Goal: Task Accomplishment & Management: Complete application form

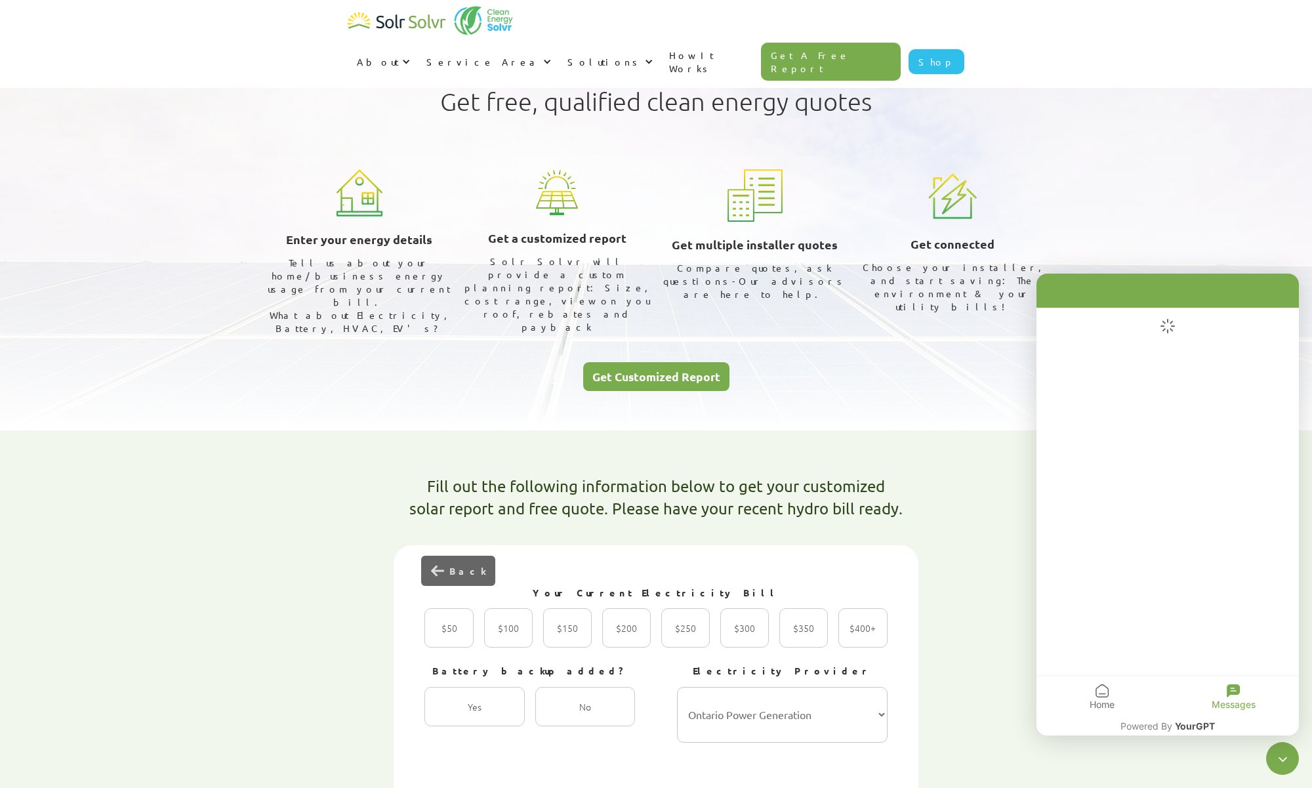
select select "Ontario Power Generation"
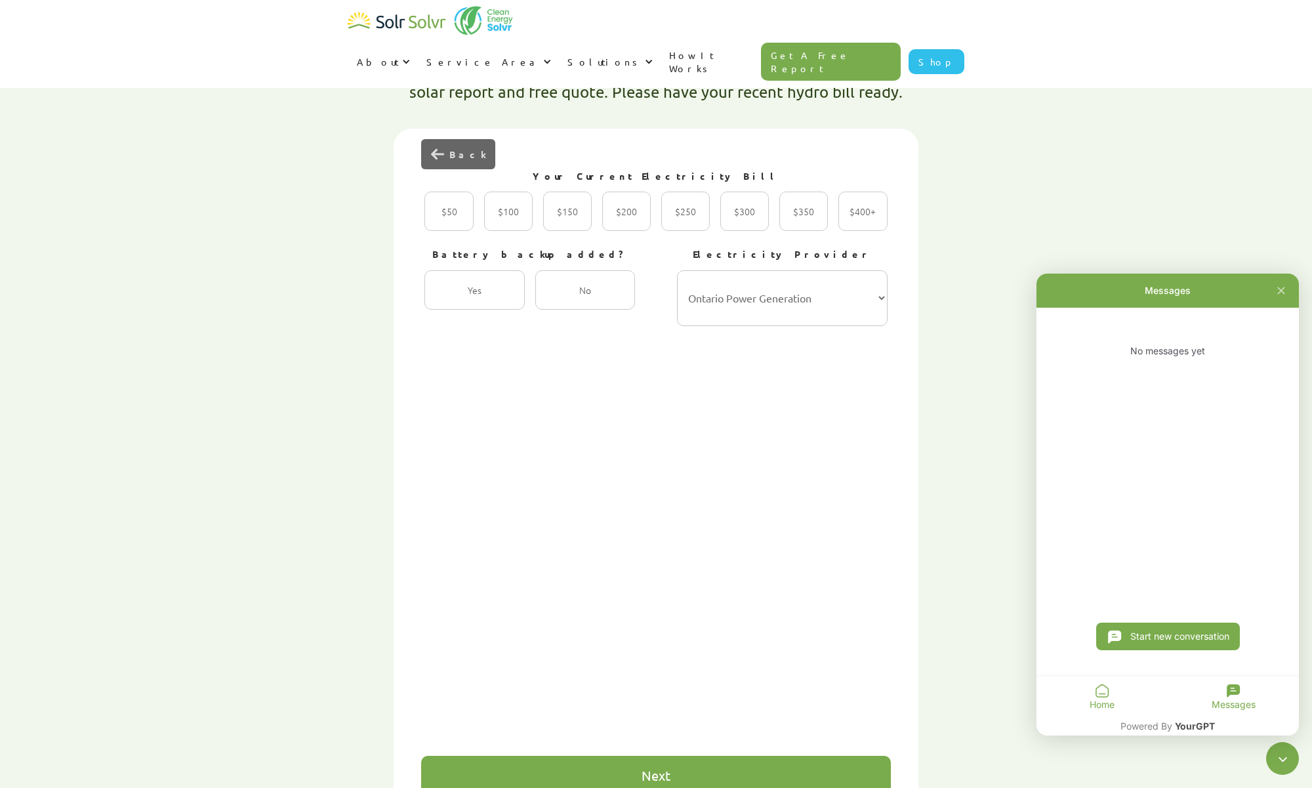
click at [1150, 684] on div "Home" at bounding box center [1101, 696] width 131 height 41
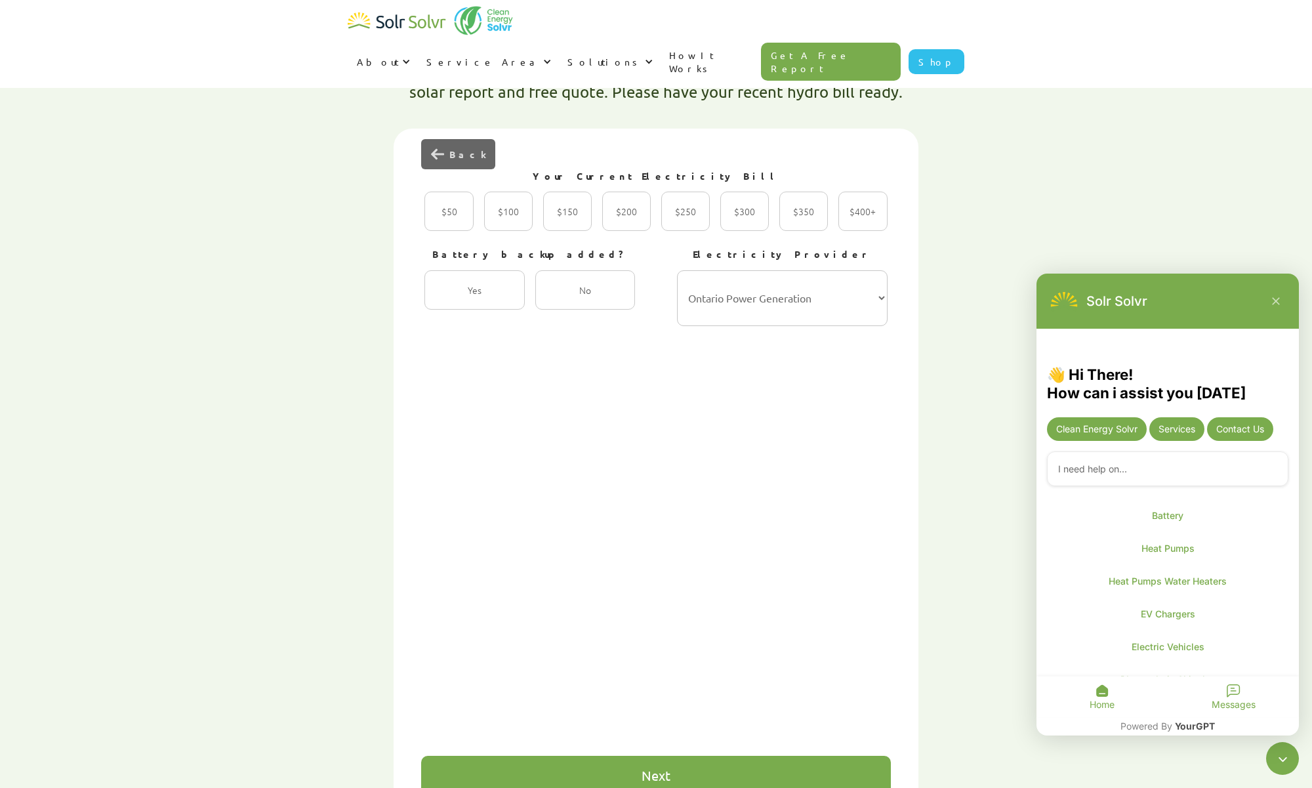
click at [1233, 694] on icon "Open Messages tab" at bounding box center [1232, 690] width 13 height 13
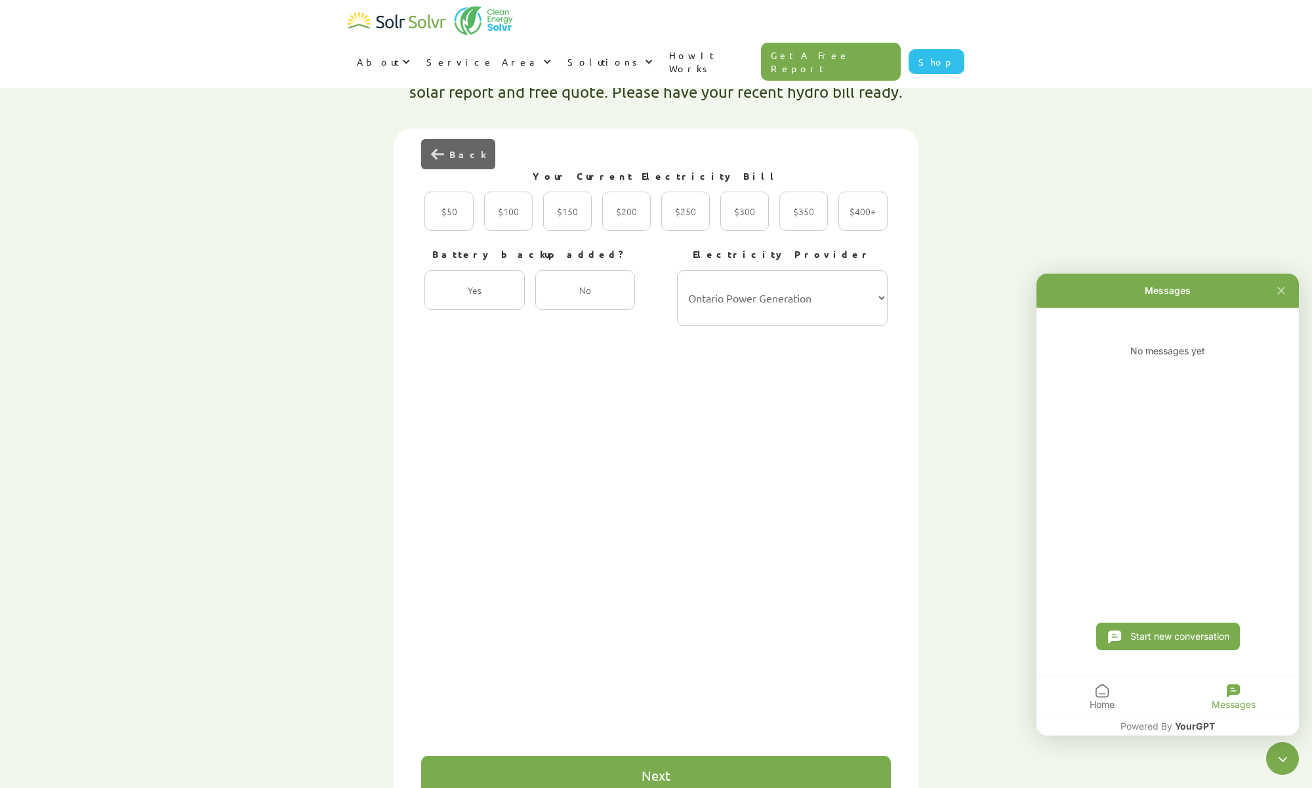
click at [1231, 692] on icon "Open Messages tab" at bounding box center [1232, 690] width 13 height 13
click at [1193, 724] on span "YourGPT" at bounding box center [1195, 725] width 40 height 11
click at [1156, 340] on div "No messages yet" at bounding box center [1167, 351] width 262 height 87
click at [1144, 633] on button "Start new conversation" at bounding box center [1167, 636] width 146 height 28
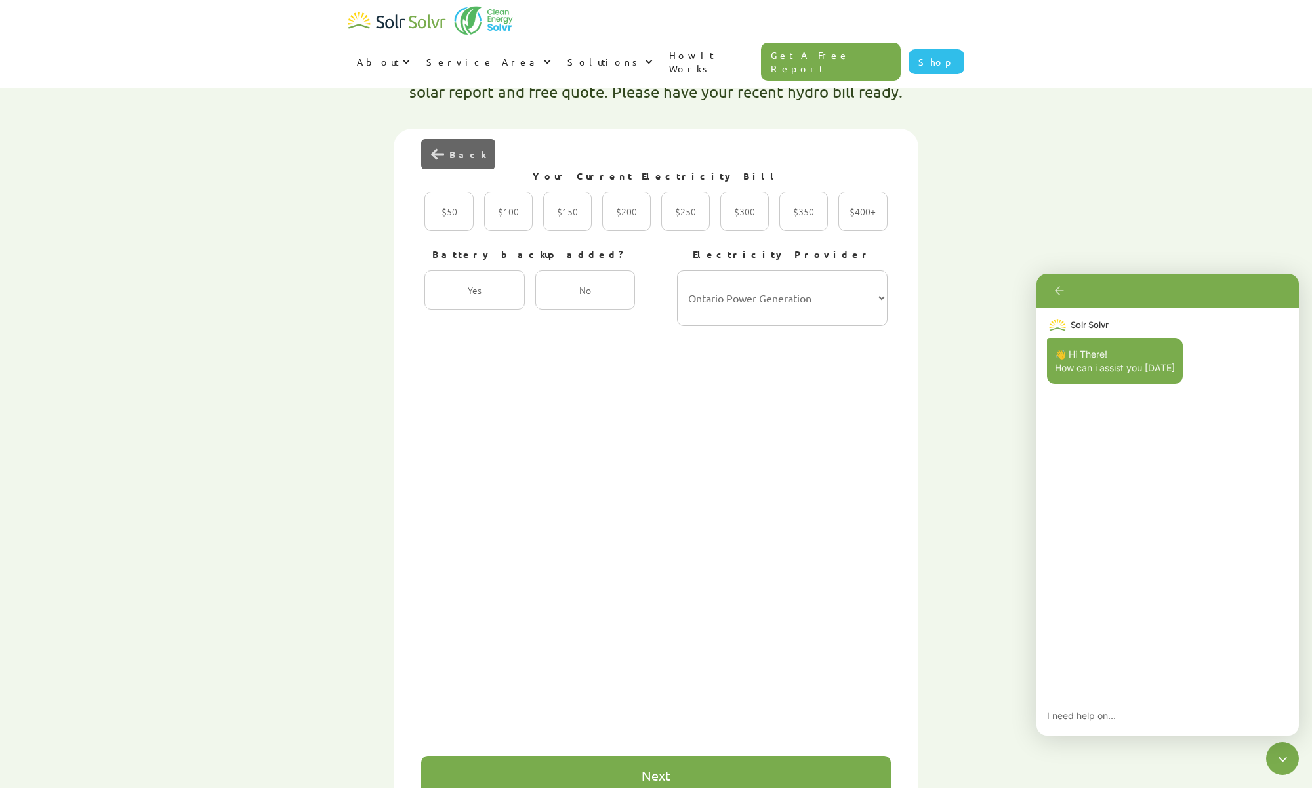
type textarea "x"
type textarea "H"
type textarea "x"
type textarea "Hi"
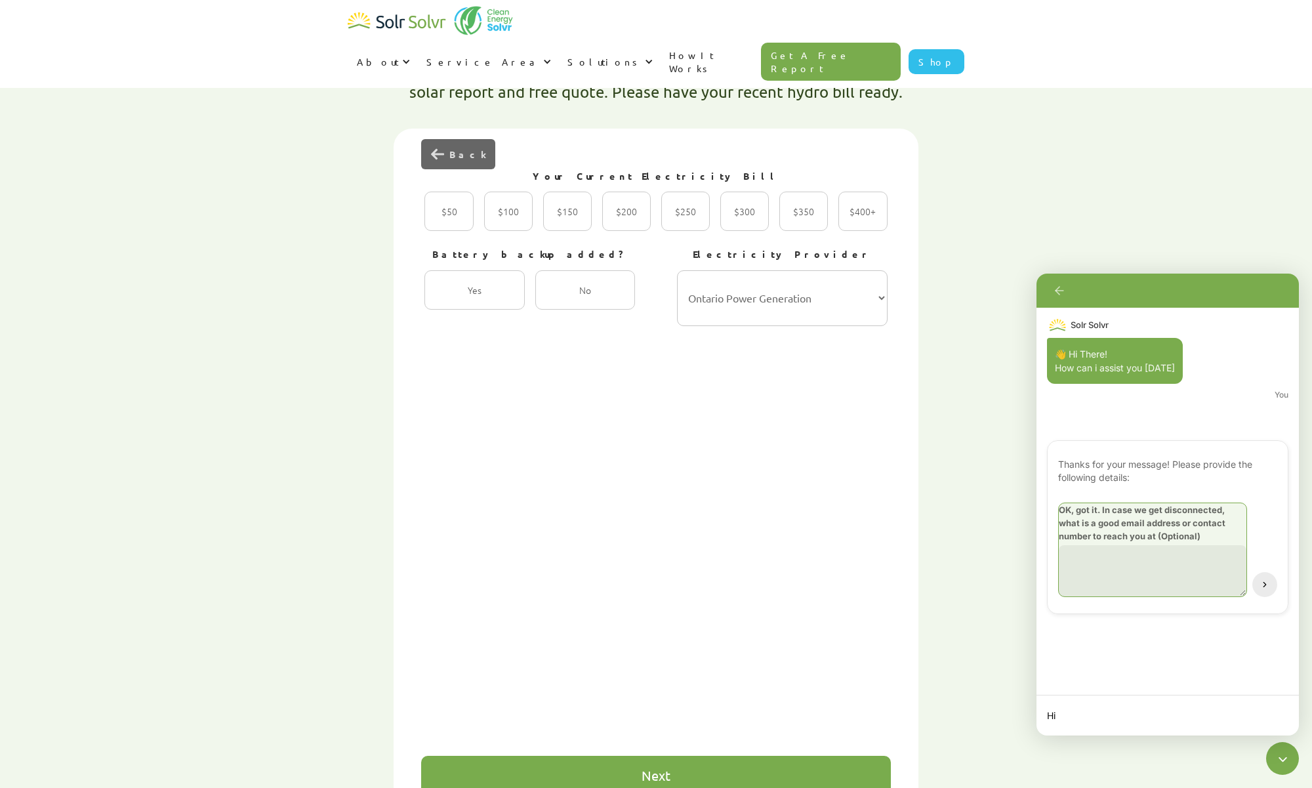
type textarea "x"
type textarea "[EMAIL_ADDRESS][DOMAIN_NAME]"
click at [1266, 584] on icon "Chatbot is open" at bounding box center [1264, 584] width 9 height 9
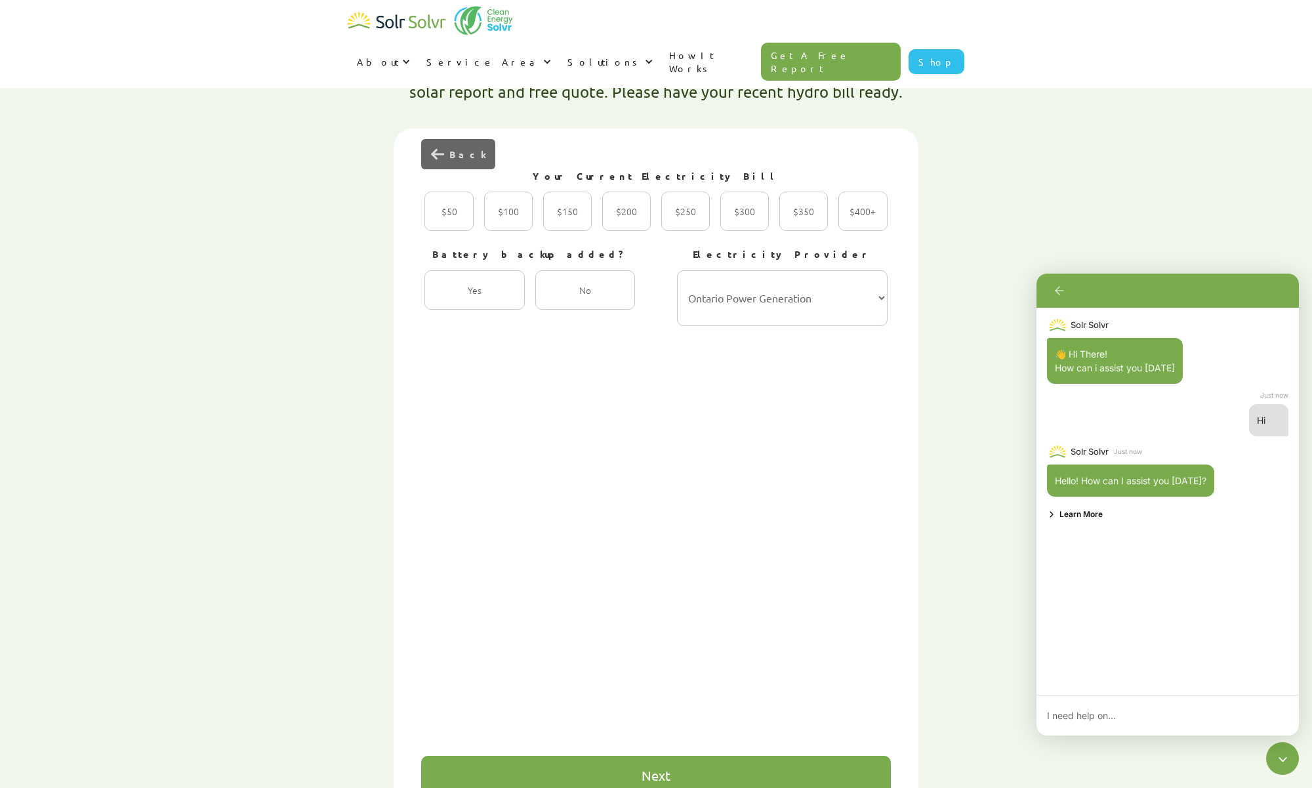
click at [1104, 717] on textarea "Chatbot is open" at bounding box center [1160, 716] width 249 height 24
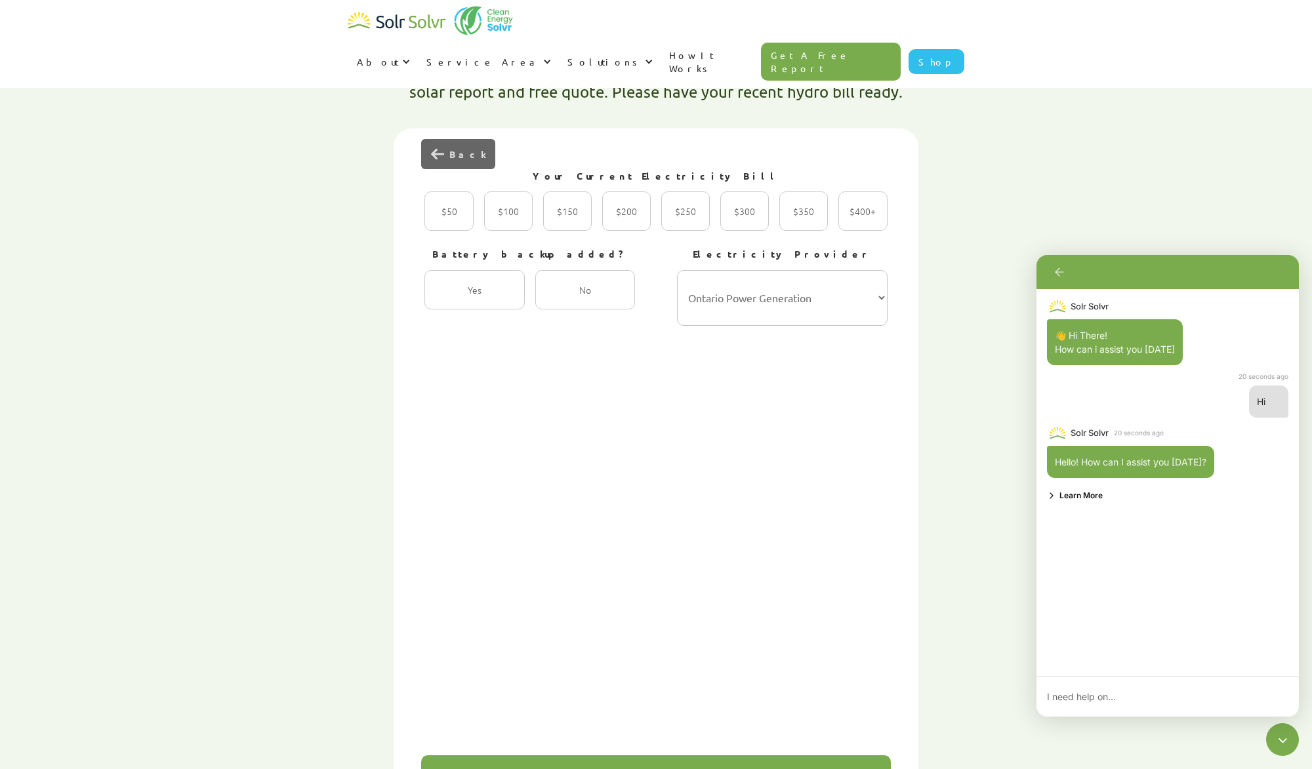
type textarea "x"
radio input "true"
type textarea "x"
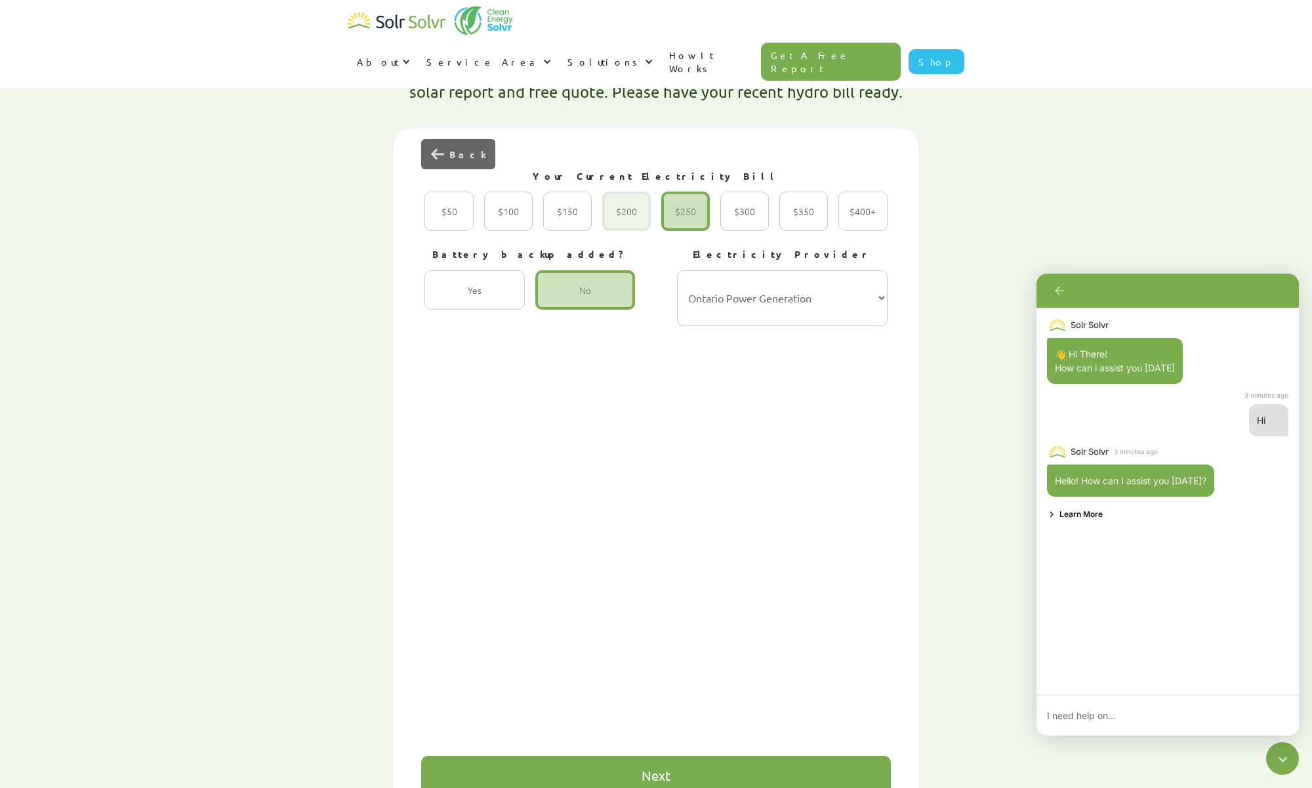
click at [631, 191] on div "2 of 4" at bounding box center [626, 210] width 49 height 39
click at [620, 221] on input "$200 Radio" at bounding box center [616, 225] width 9 height 9
radio input "true"
click at [626, 755] on div "Next" at bounding box center [656, 774] width 470 height 39
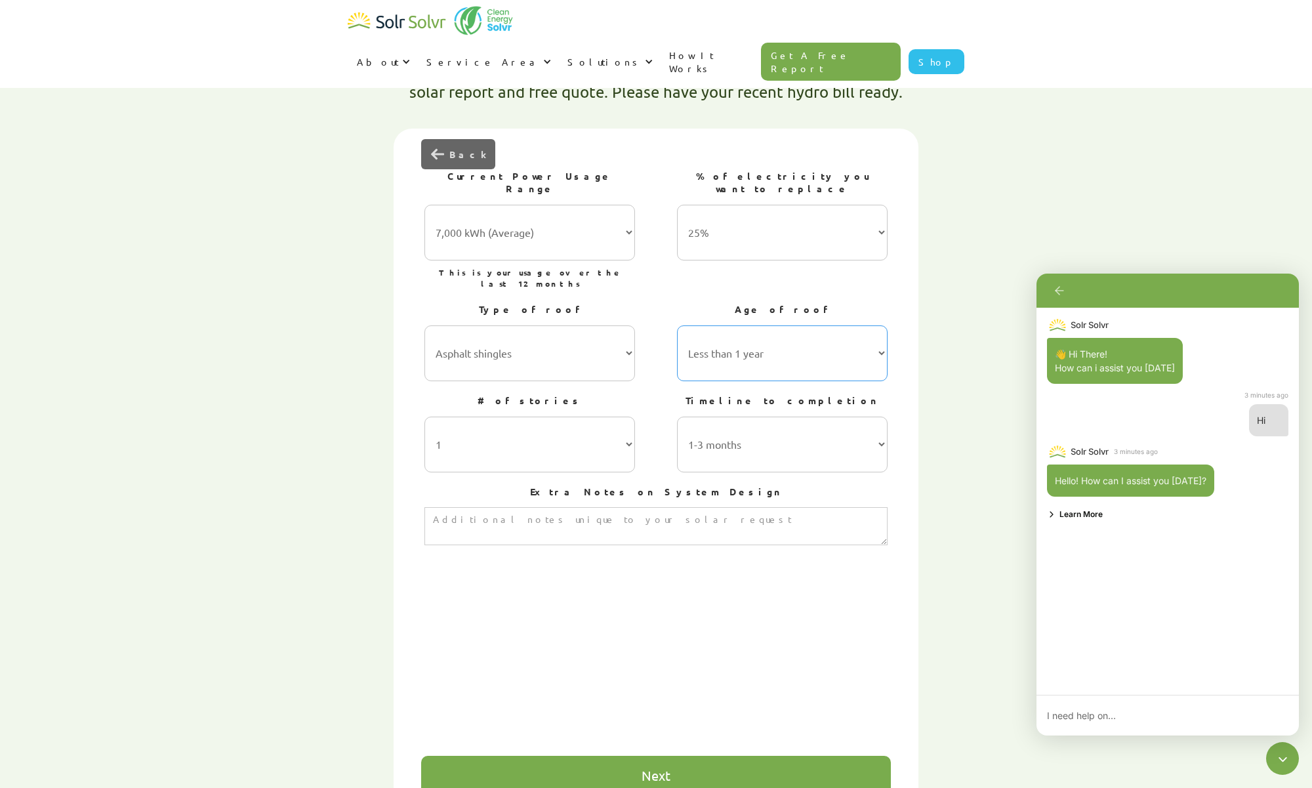
click at [677, 325] on select "Less than 1 year 1-5 years 5-10 years 10-15 years 20-30 years 30+ years" at bounding box center [782, 353] width 211 height 56
select select "10-15 years"
click option "10-15 years" at bounding box center [0, 0] width 0 height 0
click at [677, 416] on select "1-3 months 3-6 months 6-12 months 12-24 months 24+ months" at bounding box center [782, 444] width 211 height 56
click at [755, 416] on select "1-3 months 3-6 months 6-12 months 12-24 months 24+ months" at bounding box center [782, 444] width 211 height 56
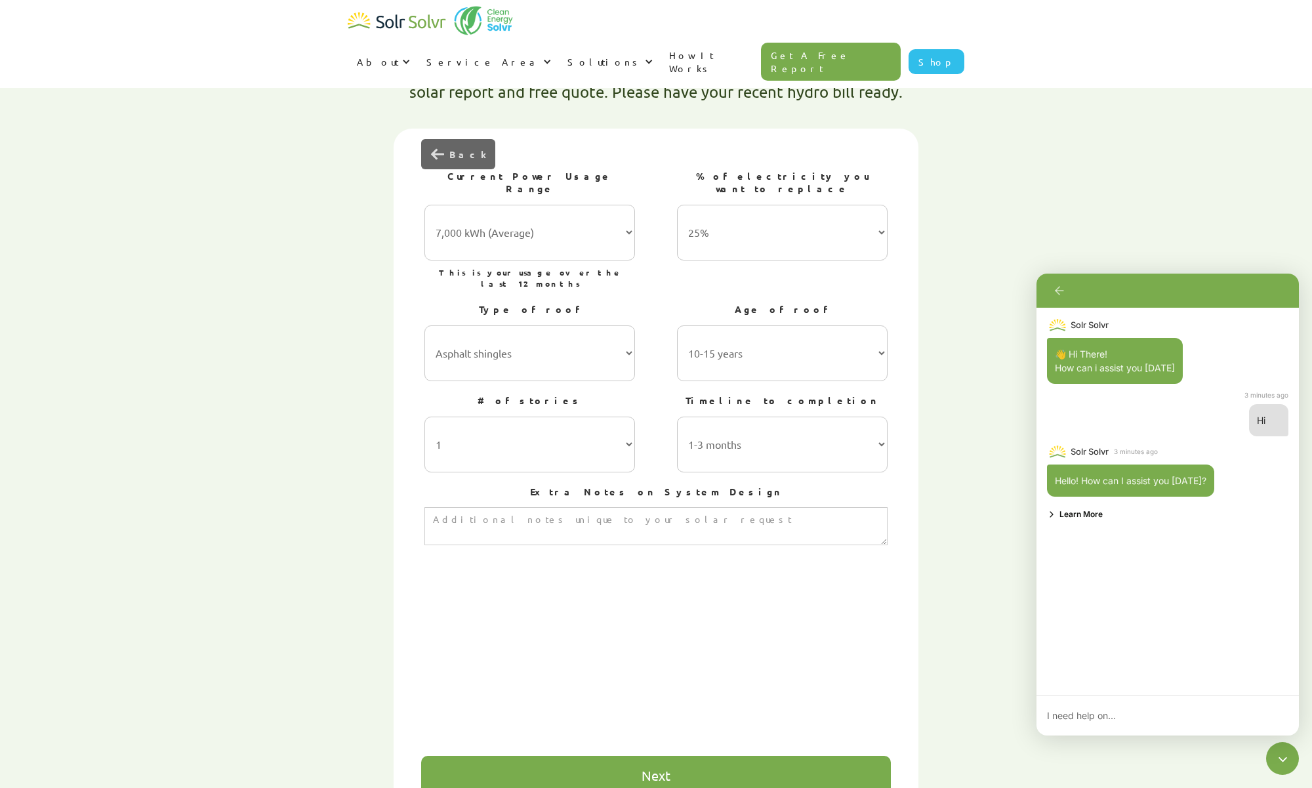
click at [635, 755] on div "Next" at bounding box center [656, 774] width 470 height 39
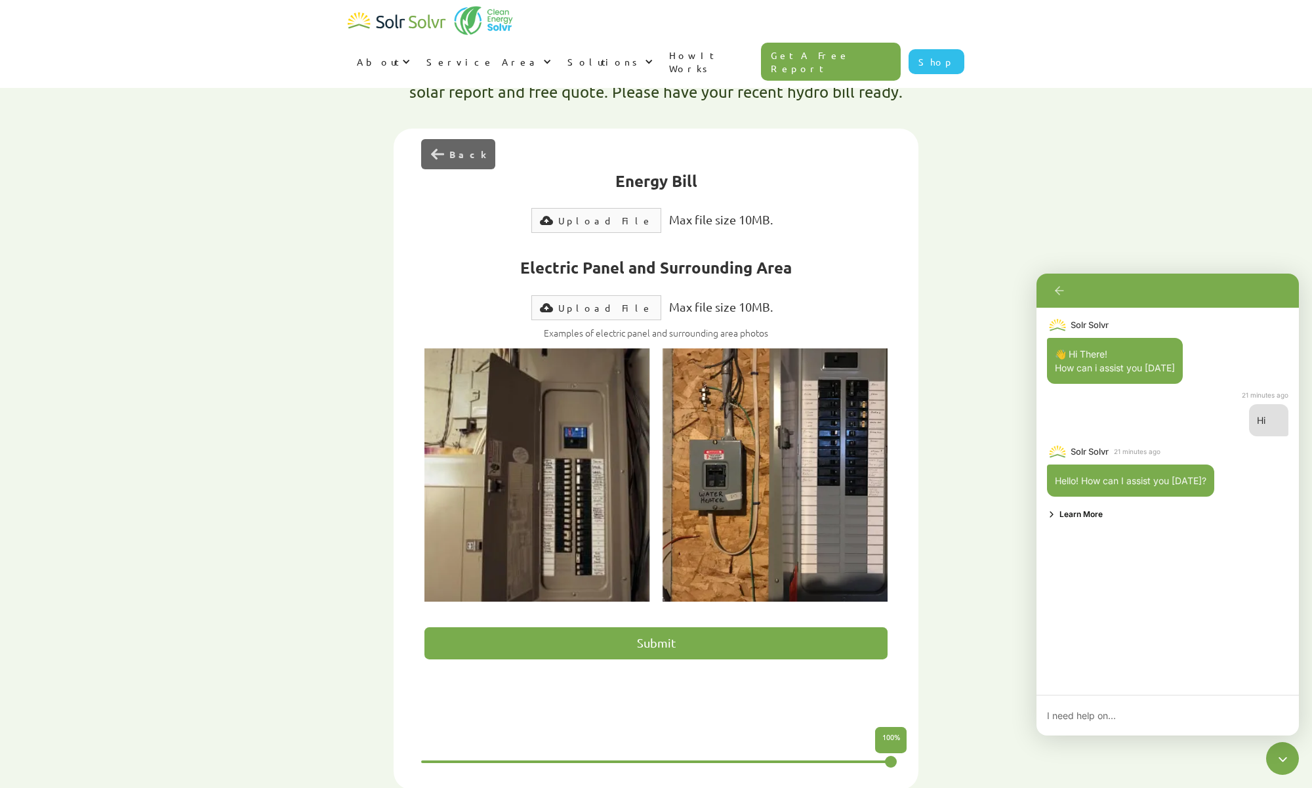
click at [443, 148] on img "previous slide" at bounding box center [437, 154] width 13 height 13
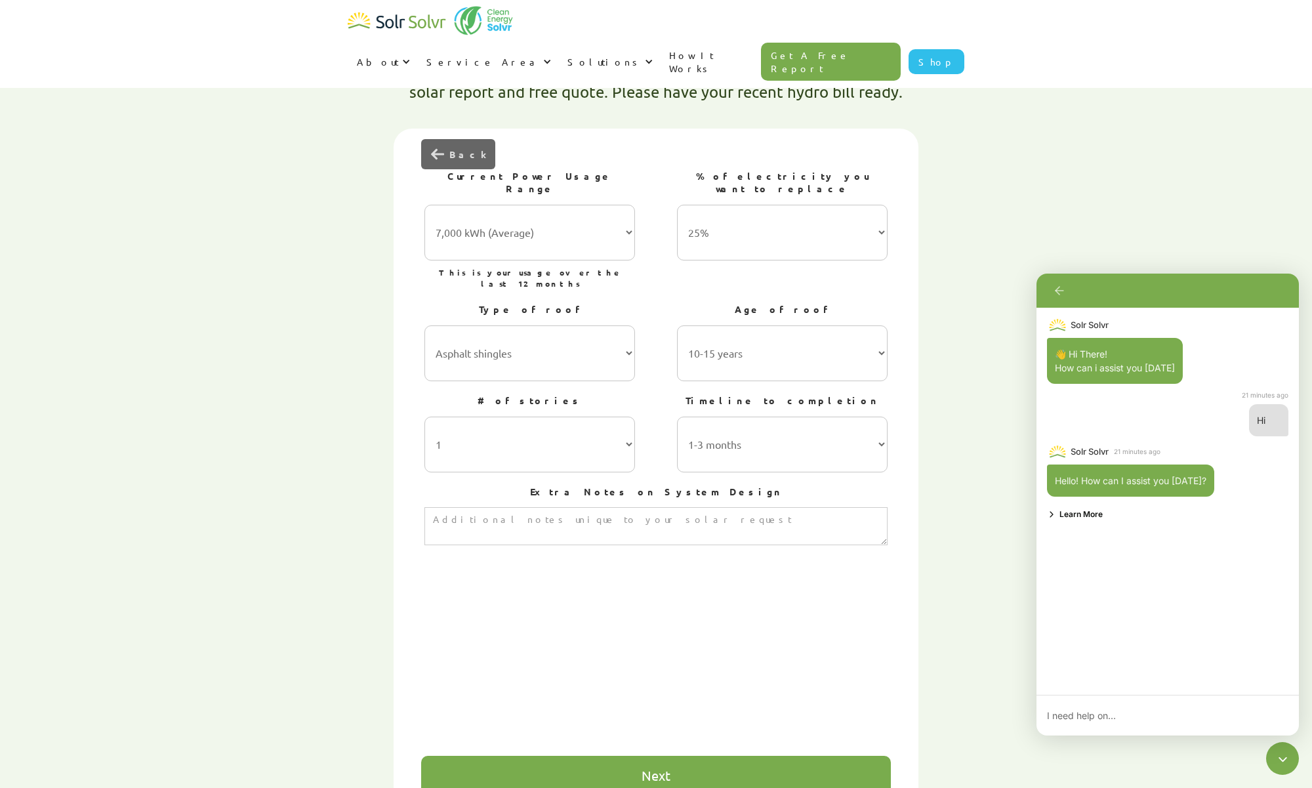
click at [443, 148] on img "previous slide" at bounding box center [437, 154] width 13 height 13
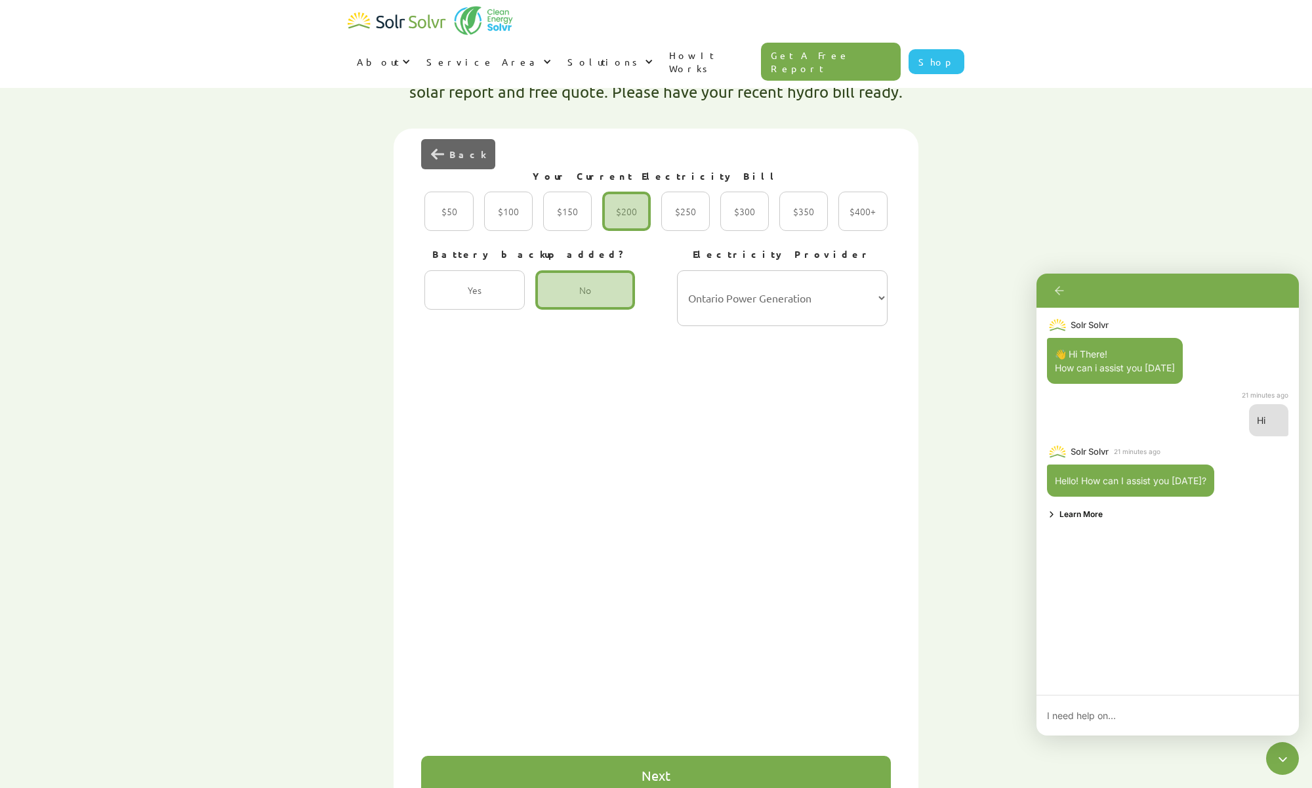
click at [443, 148] on img "previous slide" at bounding box center [437, 154] width 13 height 13
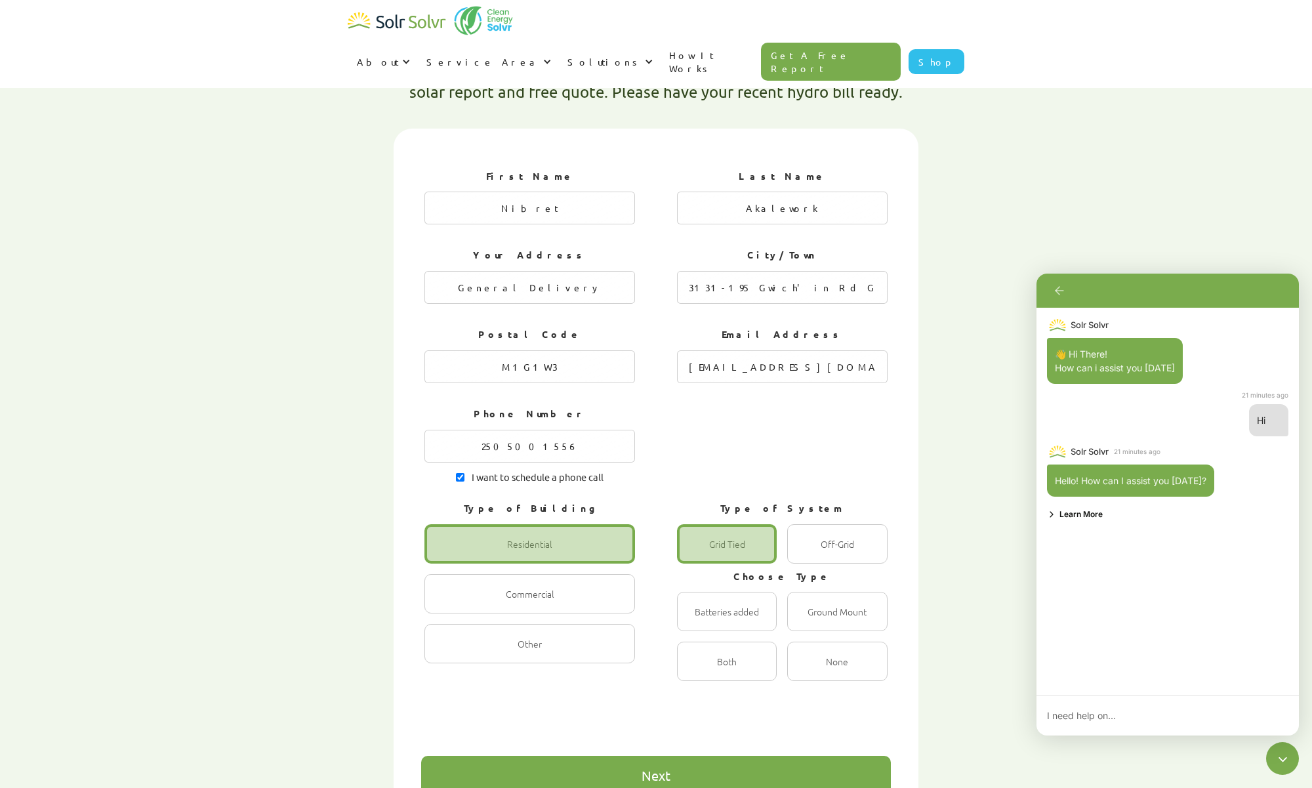
click at [443, 129] on div "First Name Nibret Last Name Akalework Your Address General Delivery City/Town 3…" at bounding box center [655, 502] width 525 height 746
click at [567, 271] on input "General Delivery" at bounding box center [529, 287] width 211 height 33
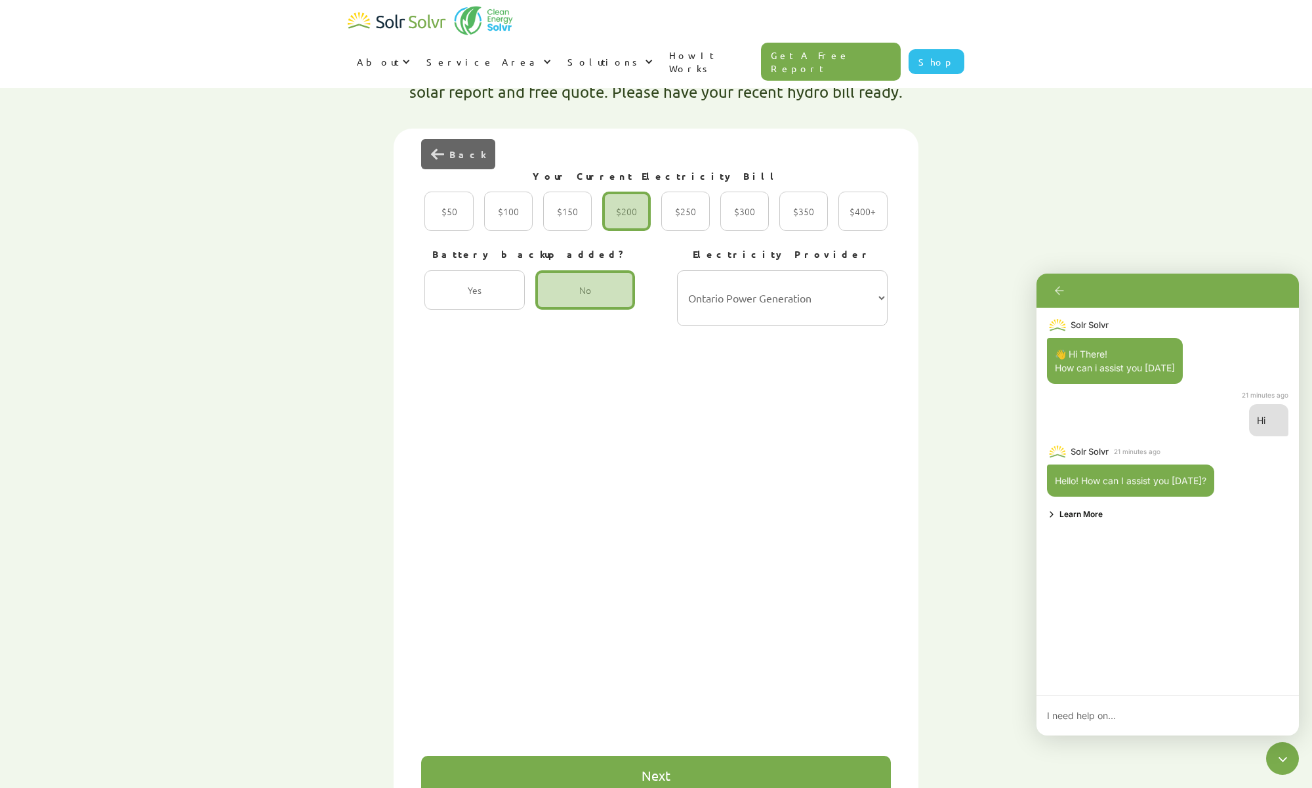
drag, startPoint x: 569, startPoint y: 245, endPoint x: 360, endPoint y: 262, distance: 209.3
click at [165, 271] on input "General Delivery" at bounding box center [60, 287] width 211 height 33
click at [446, 139] on div "Back" at bounding box center [458, 154] width 74 height 30
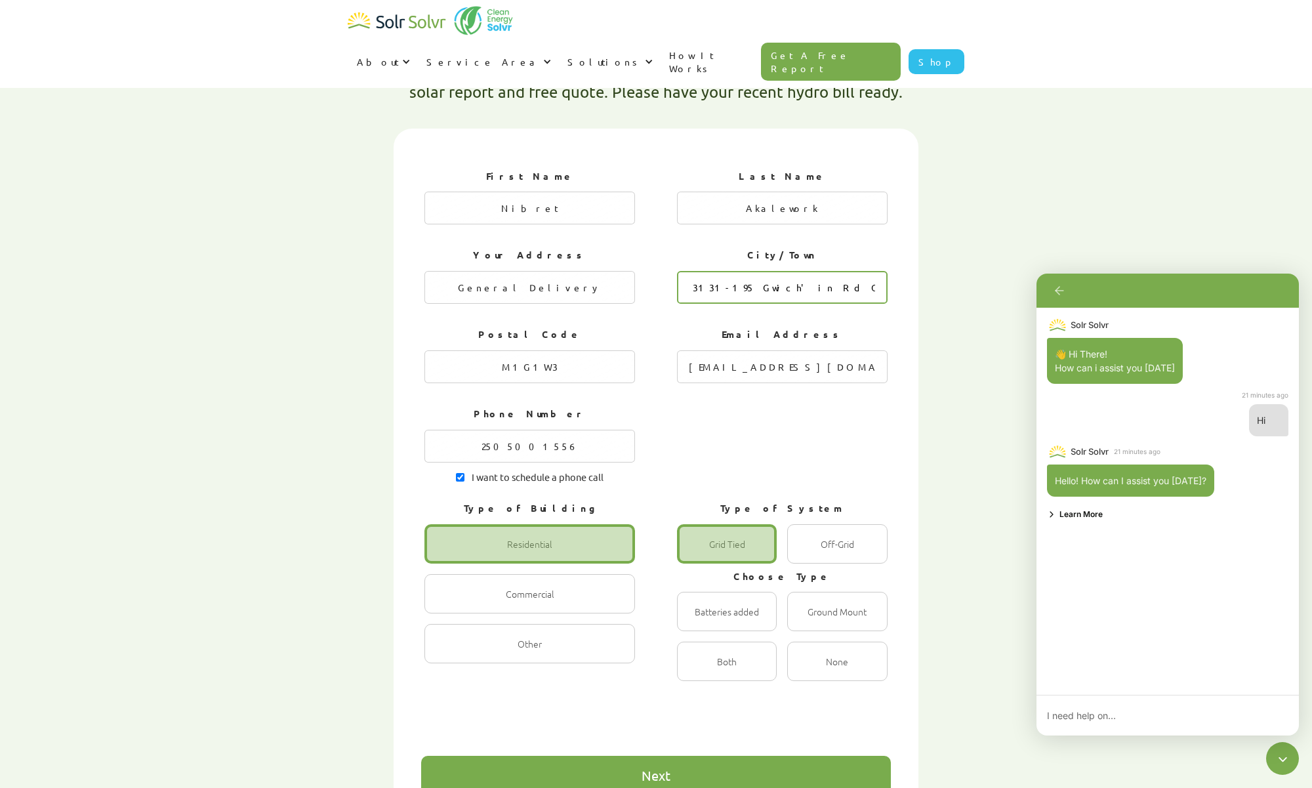
drag, startPoint x: 857, startPoint y: 247, endPoint x: 668, endPoint y: 247, distance: 188.9
click at [677, 271] on input "3131-195 Gwich'in Rd Gwich'in [GEOGRAPHIC_DATA]" at bounding box center [782, 287] width 211 height 33
type input "Scarborough"
click at [566, 271] on input "General Delivery" at bounding box center [529, 287] width 211 height 33
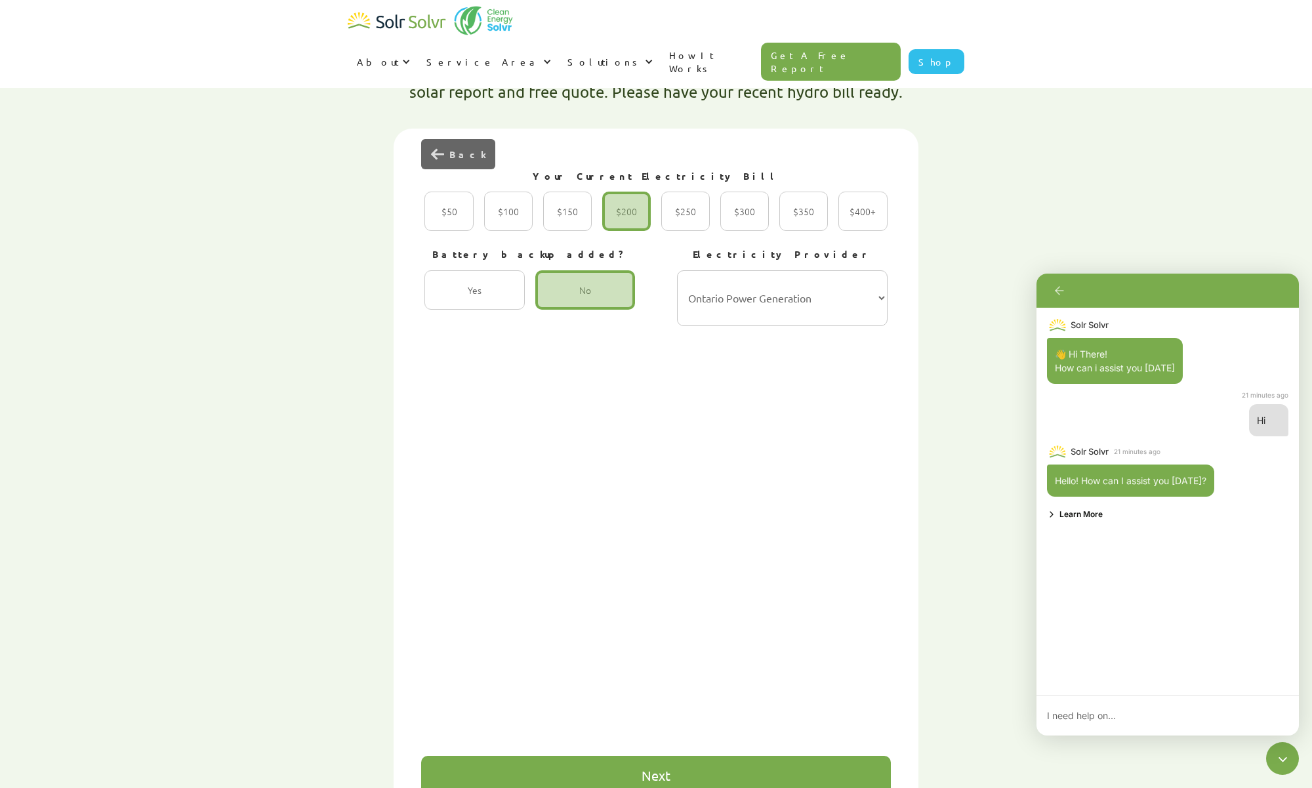
drag, startPoint x: 580, startPoint y: 245, endPoint x: 420, endPoint y: 243, distance: 160.0
click at [165, 271] on input "General Delivery" at bounding box center [60, 287] width 211 height 33
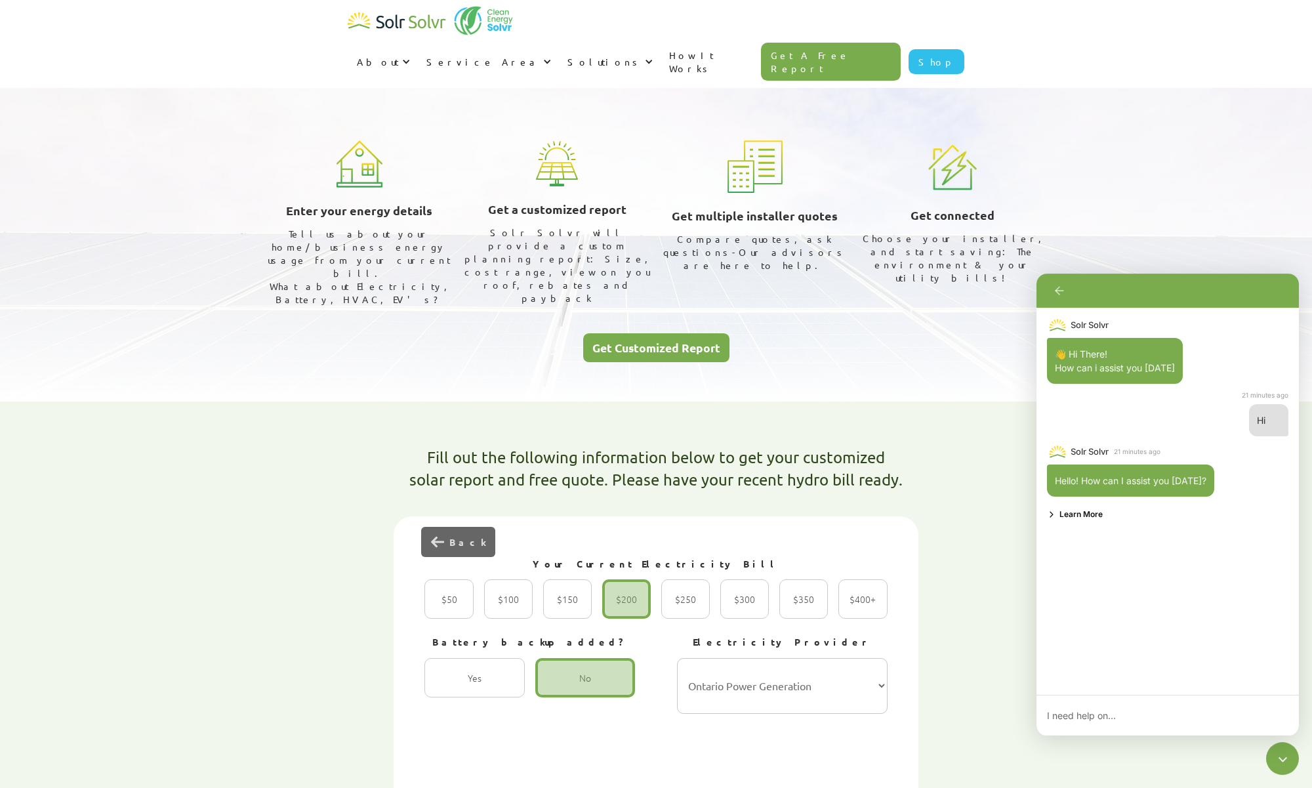
scroll to position [21, 0]
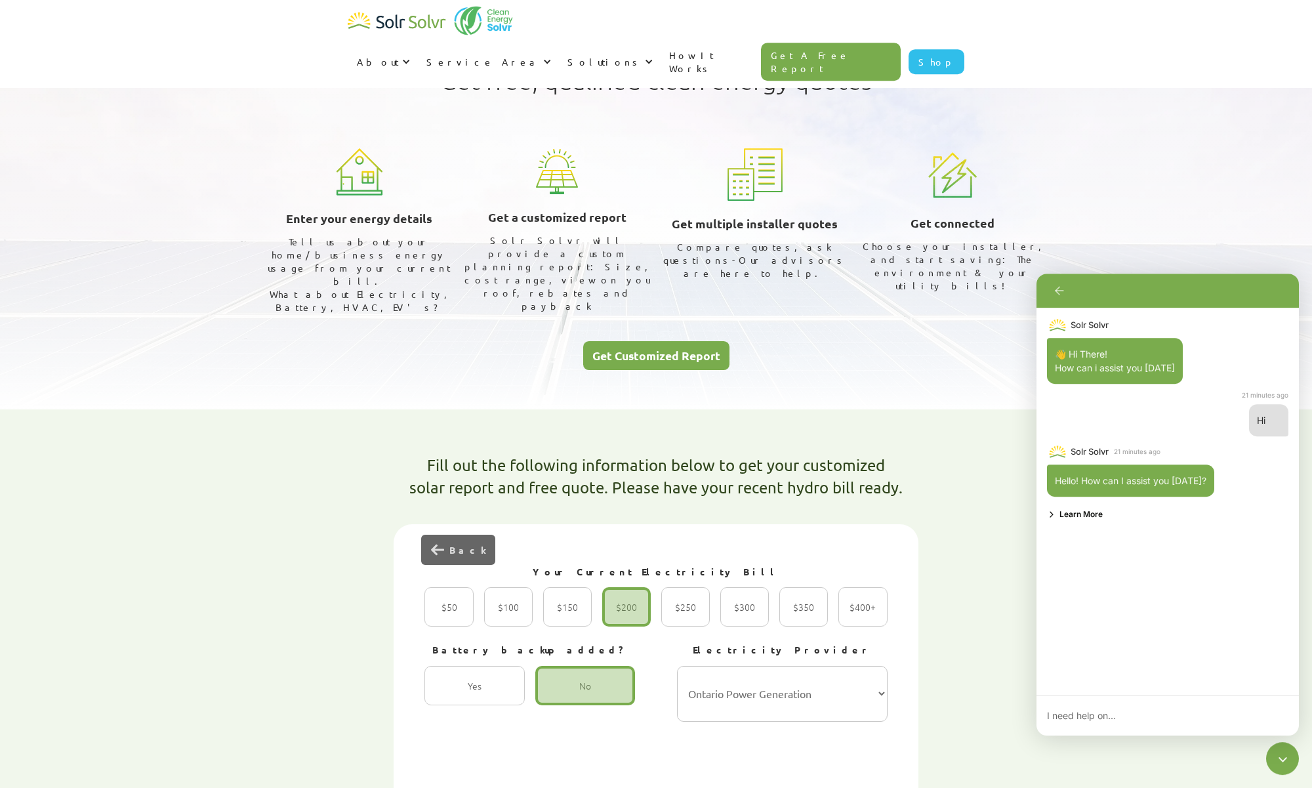
click at [466, 543] on div "Back" at bounding box center [467, 549] width 36 height 13
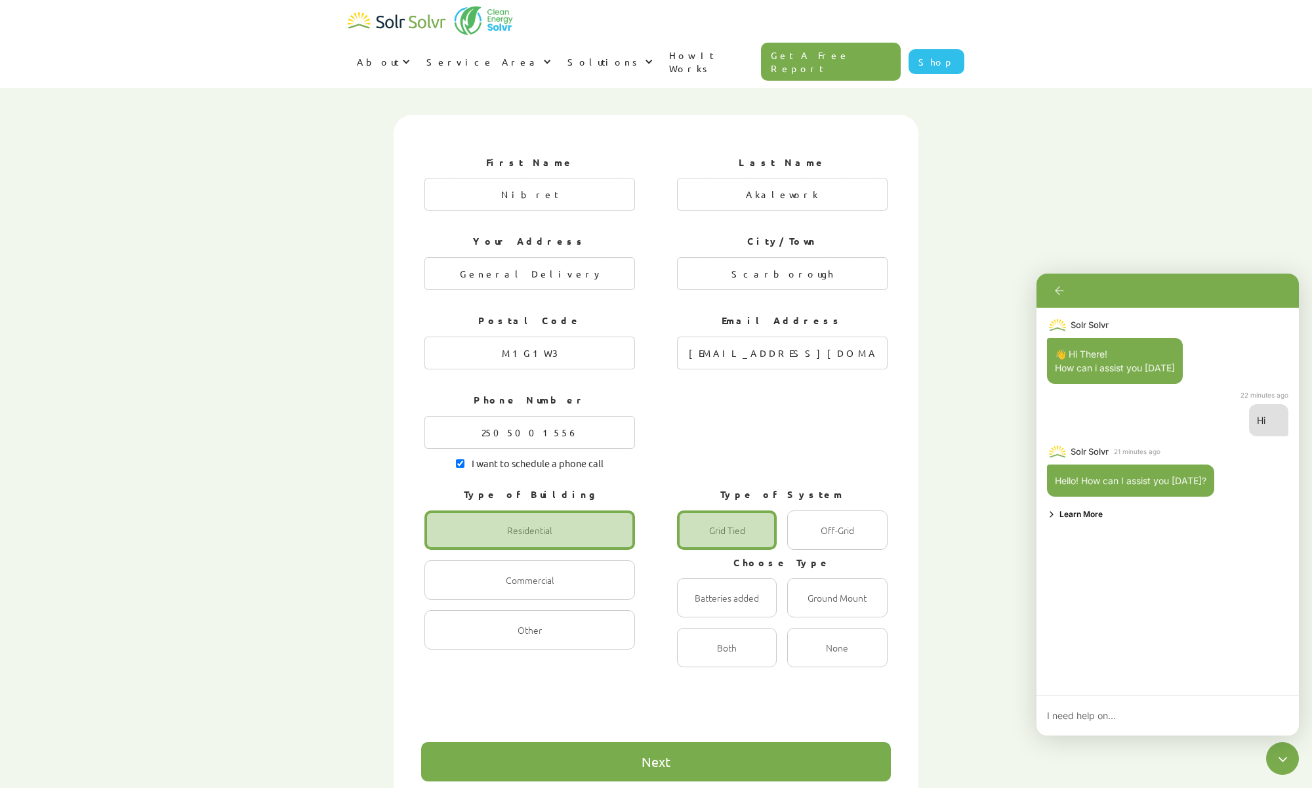
scroll to position [432, 0]
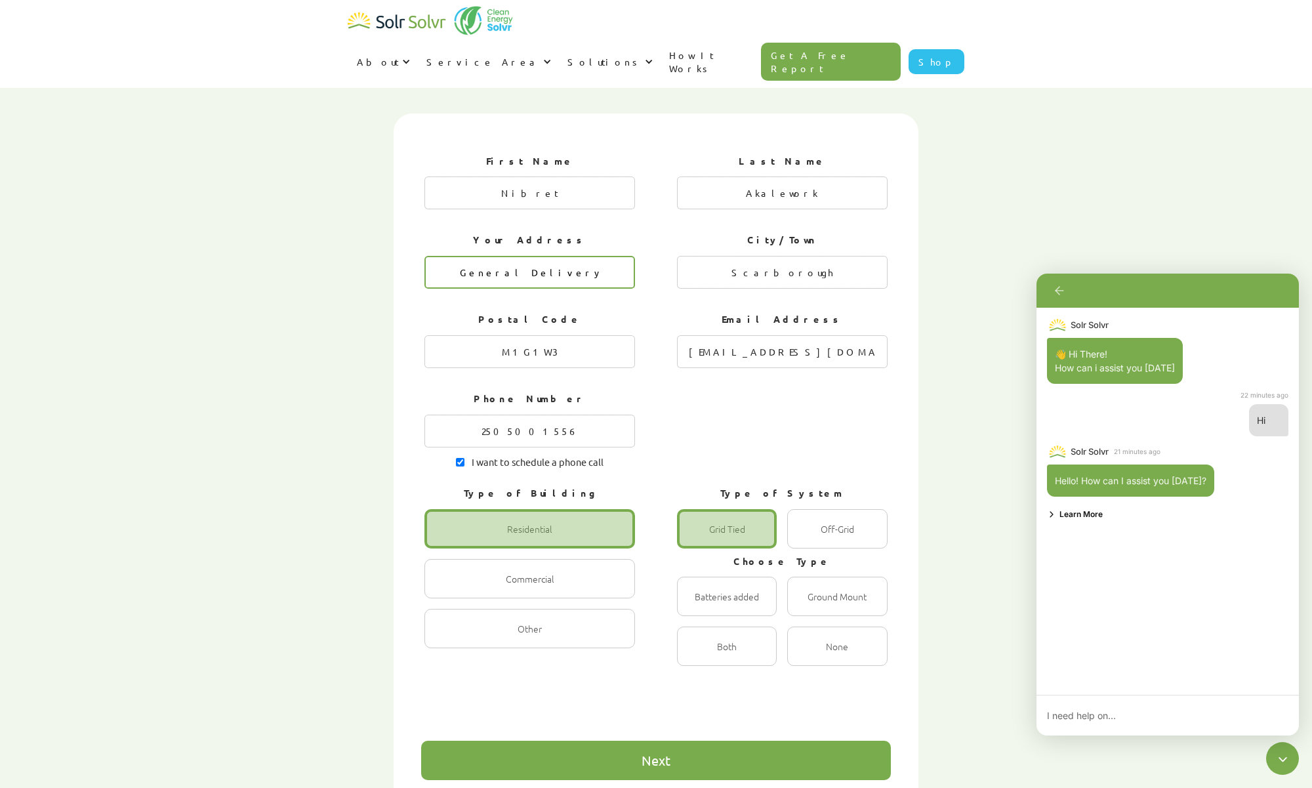
click at [567, 256] on input "General Delivery" at bounding box center [529, 272] width 211 height 33
type input "G"
type input "[STREET_ADDRESS][PERSON_NAME]"
click at [727, 626] on div "1 of 4" at bounding box center [727, 645] width 100 height 39
click at [695, 656] on input "Both Radio" at bounding box center [691, 660] width 9 height 9
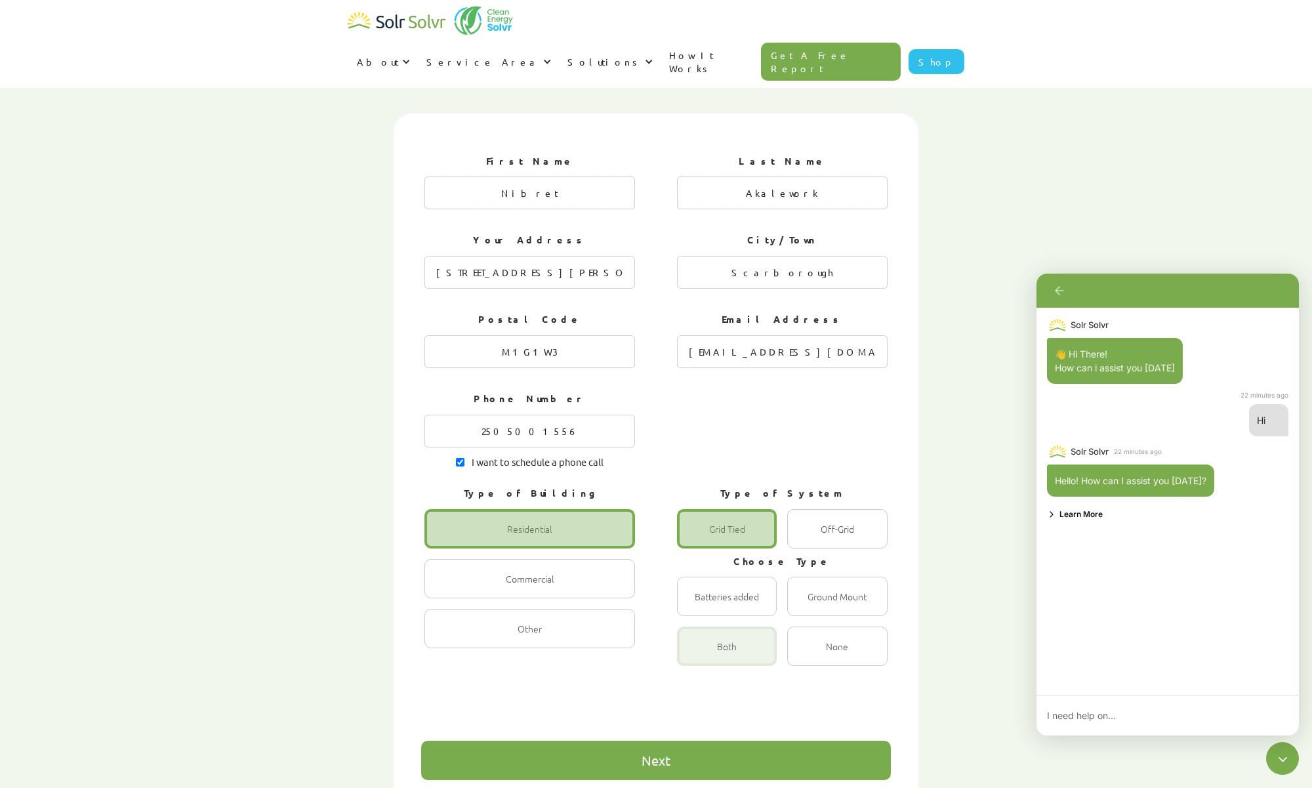
radio input "true"
click at [626, 740] on div "Next" at bounding box center [656, 759] width 470 height 39
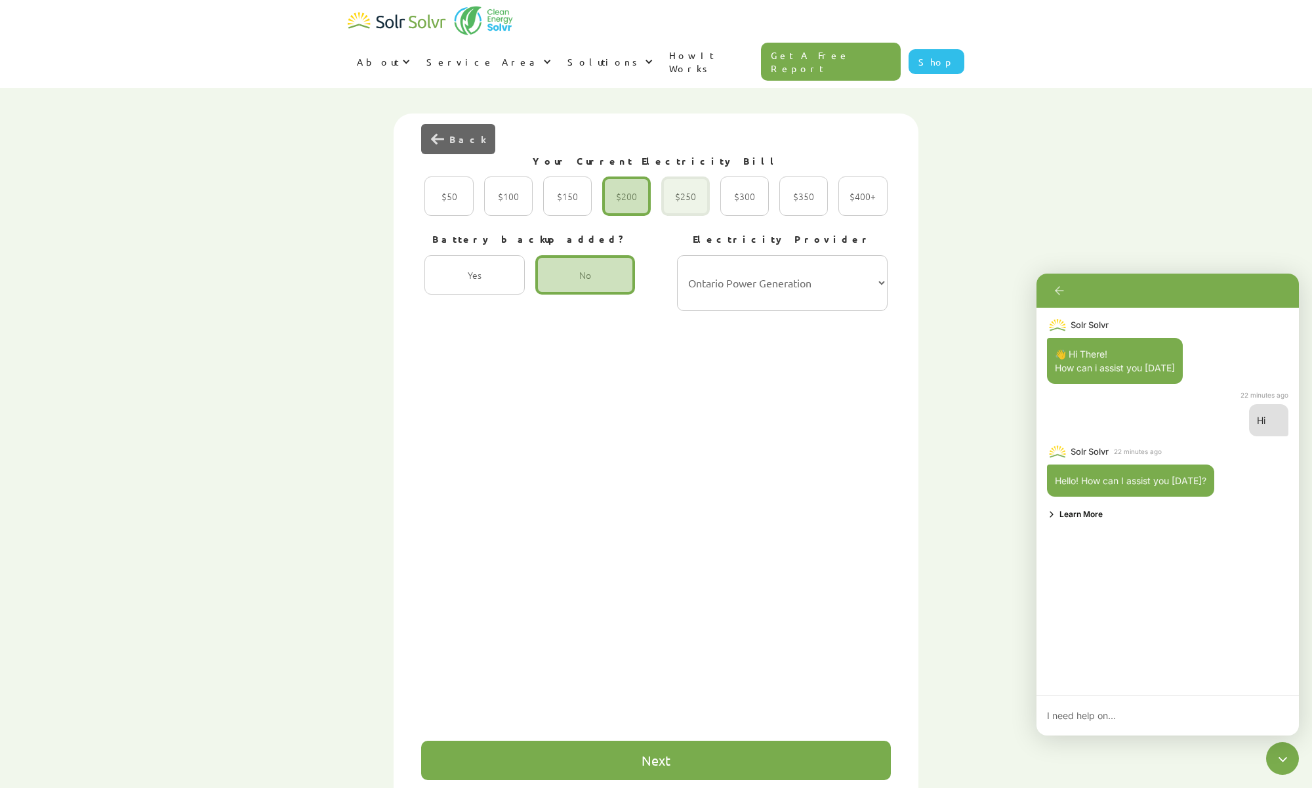
click at [676, 176] on div "2 of 4" at bounding box center [685, 195] width 49 height 39
click at [676, 206] on input "$250 Radio" at bounding box center [675, 210] width 9 height 9
radio input "true"
click at [649, 754] on div "Next" at bounding box center [655, 760] width 29 height 13
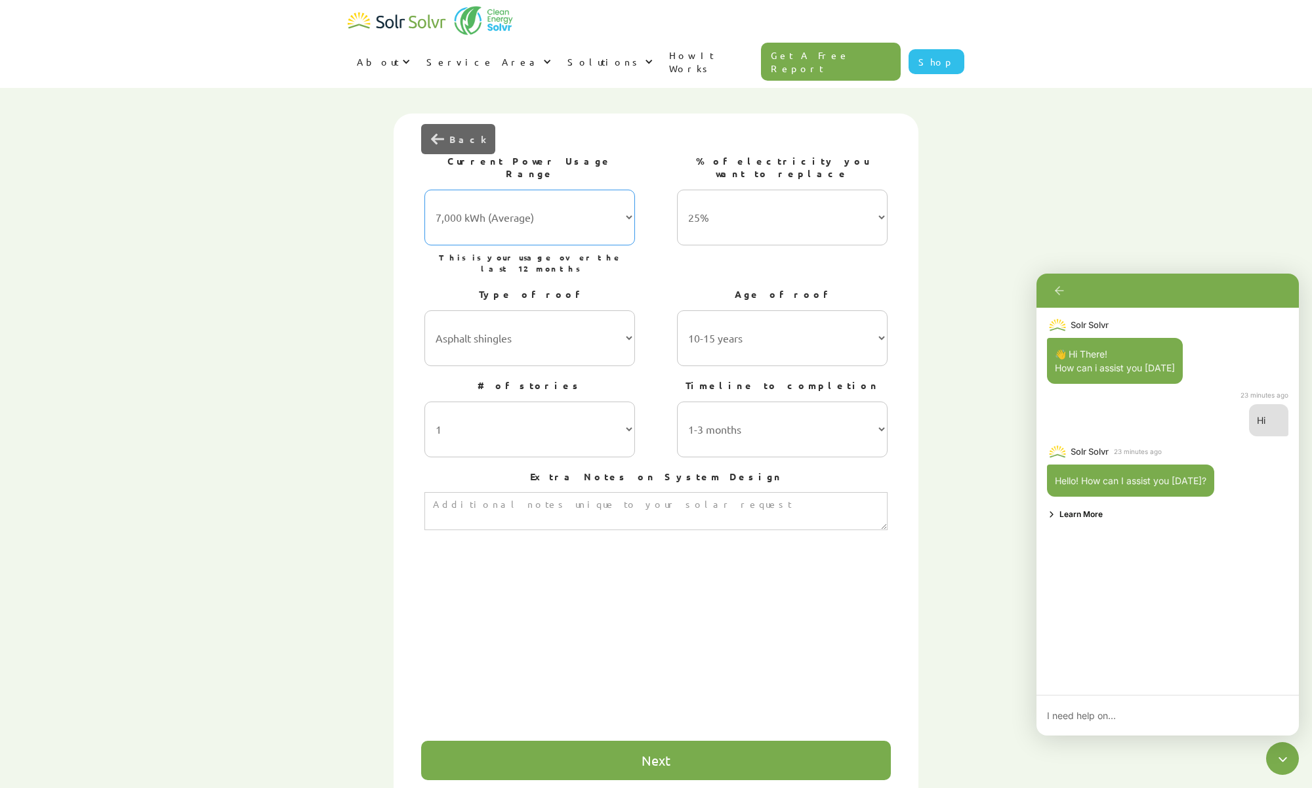
click at [424, 190] on select "7,000 kWh (Average) 10,000 kWh 15,000 kWh 20,000 kWh 25,000 kWh+" at bounding box center [529, 218] width 211 height 56
click at [552, 190] on select "7,000 kWh (Average) 10,000 kWh 15,000 kWh 20,000 kWh 25,000 kWh+" at bounding box center [529, 218] width 211 height 56
click at [424, 190] on select "7,000 kWh (Average) 10,000 kWh 15,000 kWh 20,000 kWh 25,000 kWh+" at bounding box center [529, 218] width 211 height 56
click at [552, 190] on select "7,000 kWh (Average) 10,000 kWh 15,000 kWh 20,000 kWh 25,000 kWh+" at bounding box center [529, 218] width 211 height 56
click at [424, 190] on select "7,000 kWh (Average) 10,000 kWh 15,000 kWh 20,000 kWh 25,000 kWh+" at bounding box center [529, 218] width 211 height 56
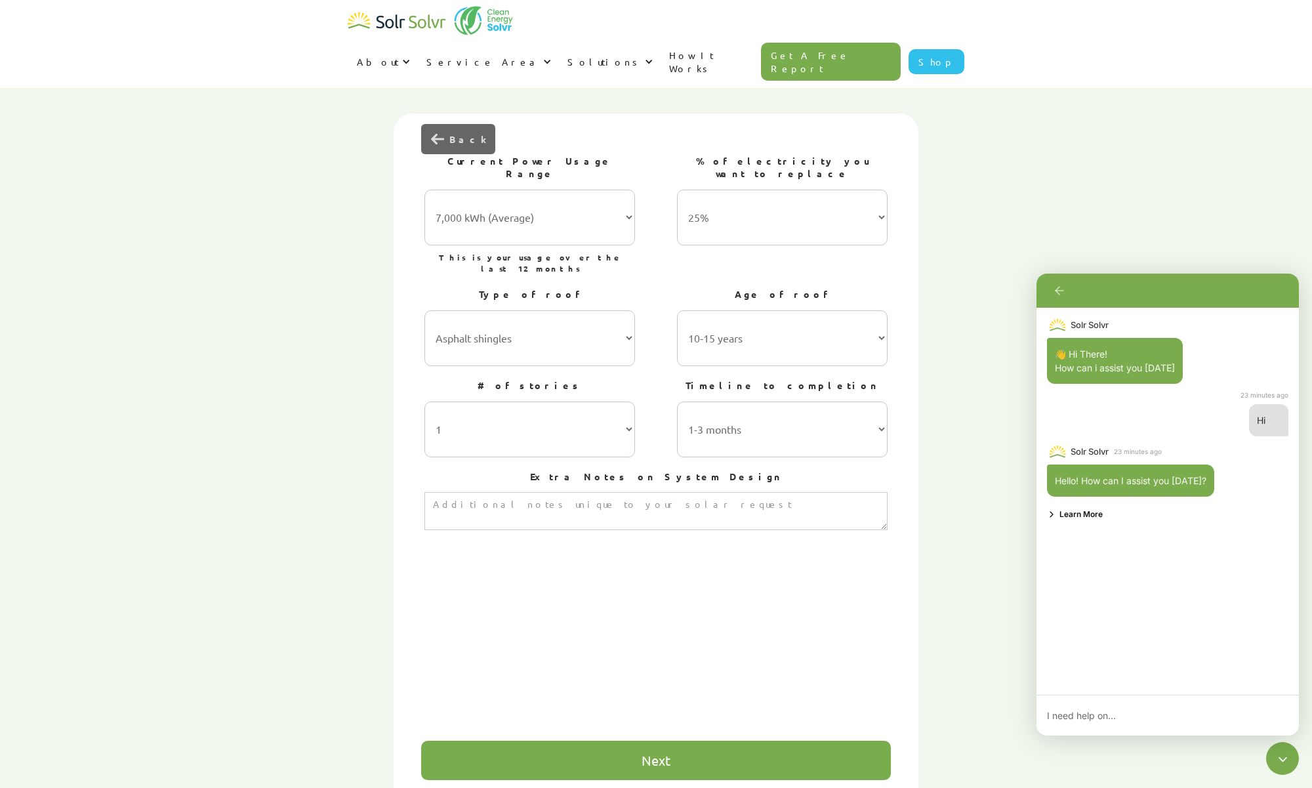
click at [182, 377] on div "Fill out the following information below to get your customized solar report an…" at bounding box center [656, 449] width 1312 height 900
click at [677, 190] on select "25% 50% 75% 100%" at bounding box center [782, 218] width 211 height 56
select select "50%"
click option "50%" at bounding box center [0, 0] width 0 height 0
click at [424, 401] on select "1 2 3 or more" at bounding box center [529, 429] width 211 height 56
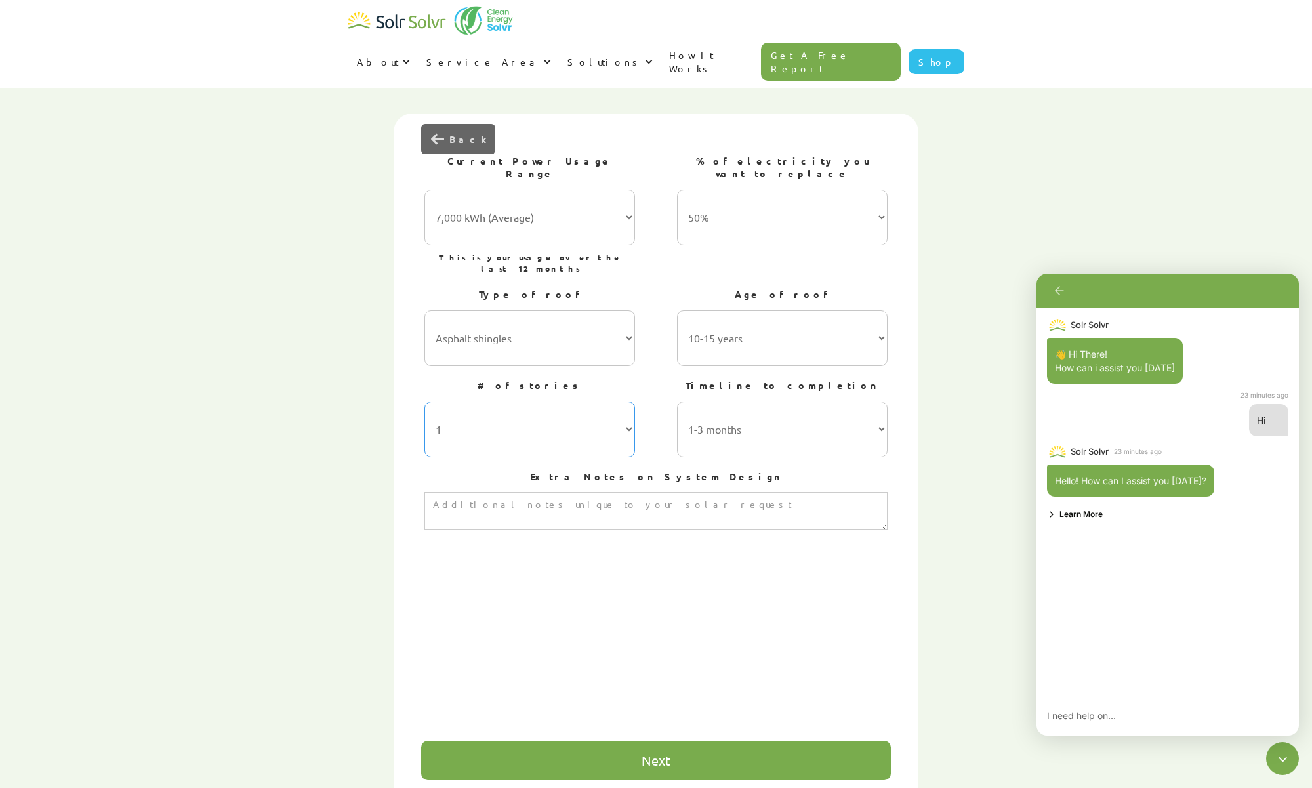
select select "2"
click option "2" at bounding box center [0, 0] width 0 height 0
click at [677, 401] on select "1-3 months 3-6 months 6-12 months 12-24 months 24+ months" at bounding box center [782, 429] width 211 height 56
click at [486, 525] on div "First Name Nibret Last Name Akalework Your Address [STREET_ADDRESS][PERSON_NAME…" at bounding box center [656, 427] width 470 height 573
click at [472, 492] on textarea "3 of 4" at bounding box center [655, 511] width 462 height 38
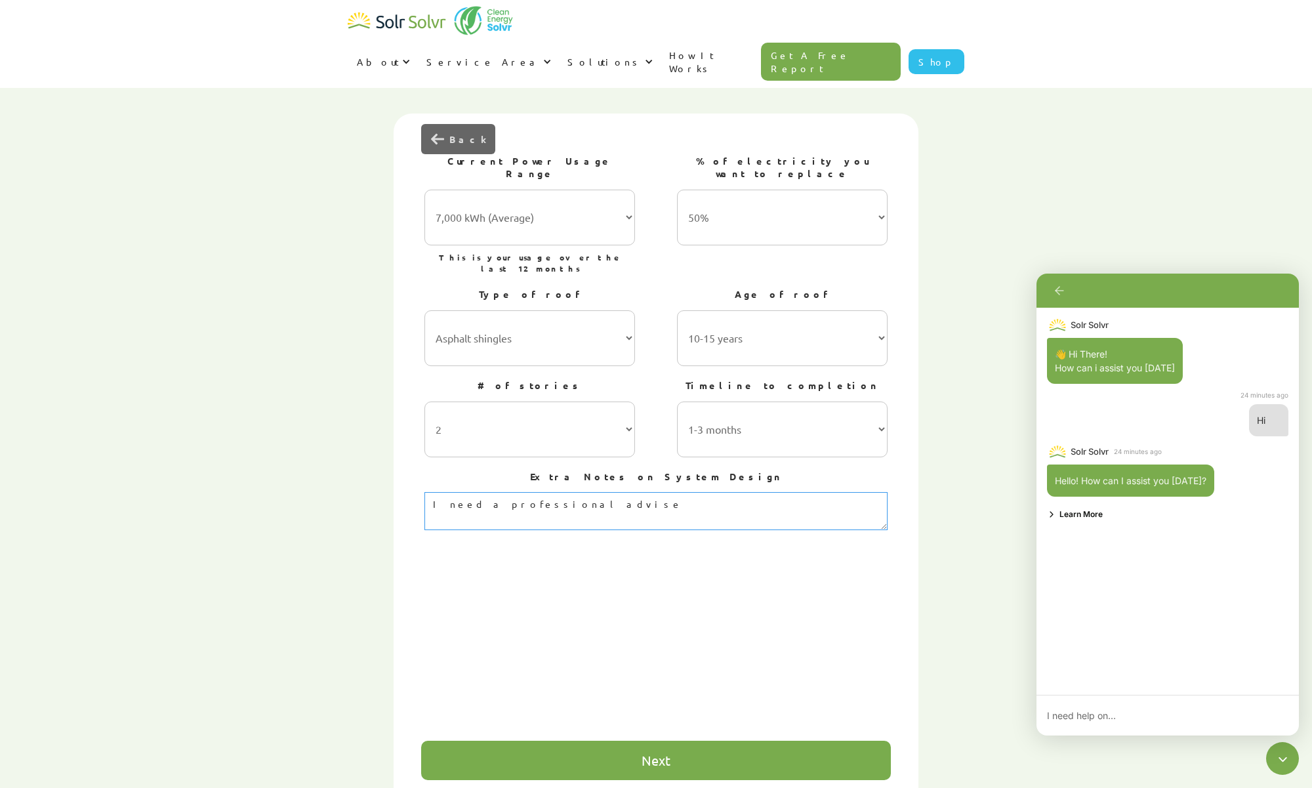
type textarea "I need a professional advise"
click at [648, 754] on div "Next" at bounding box center [655, 760] width 29 height 13
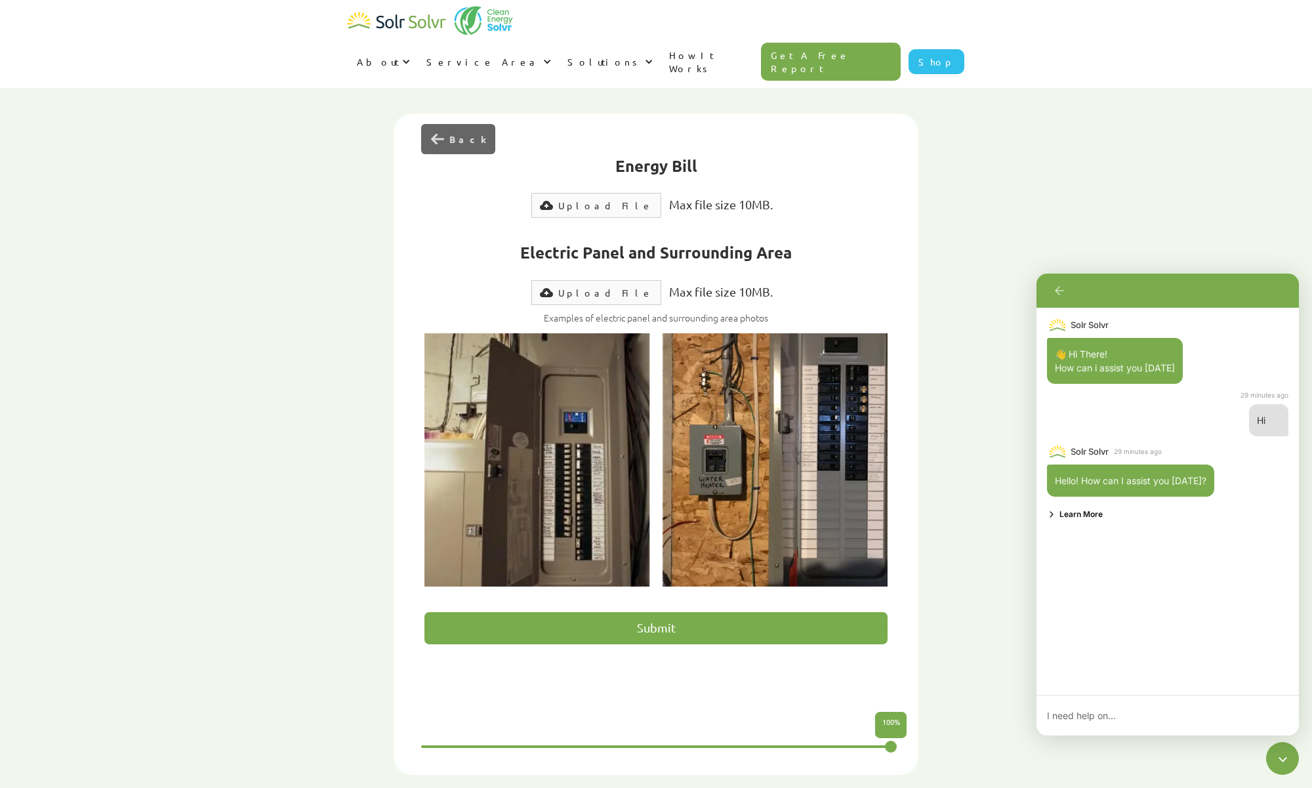
scroll to position [430, 0]
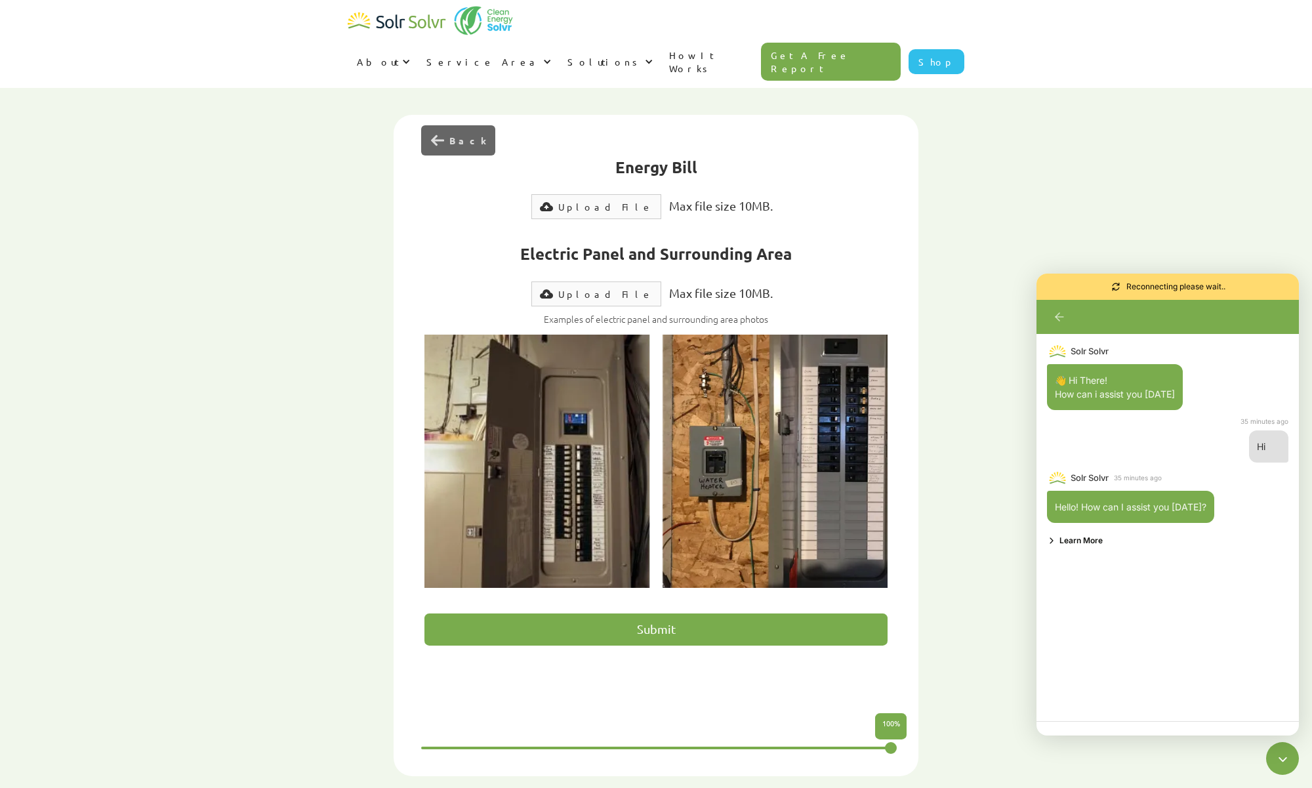
type textarea "x"
